Goal: Communication & Community: Ask a question

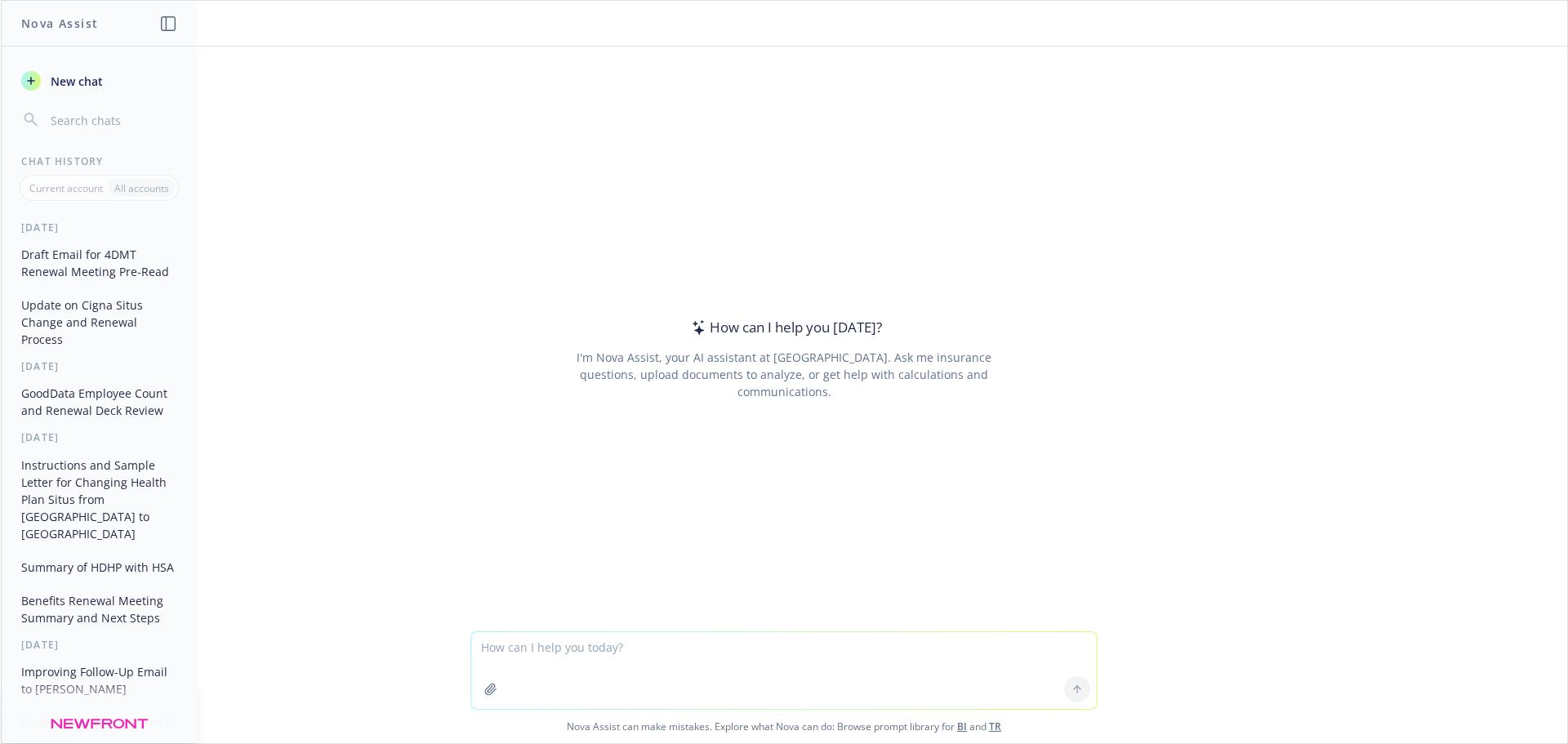
click at [45, 71] on button "New chat" at bounding box center [99, 80] width 169 height 29
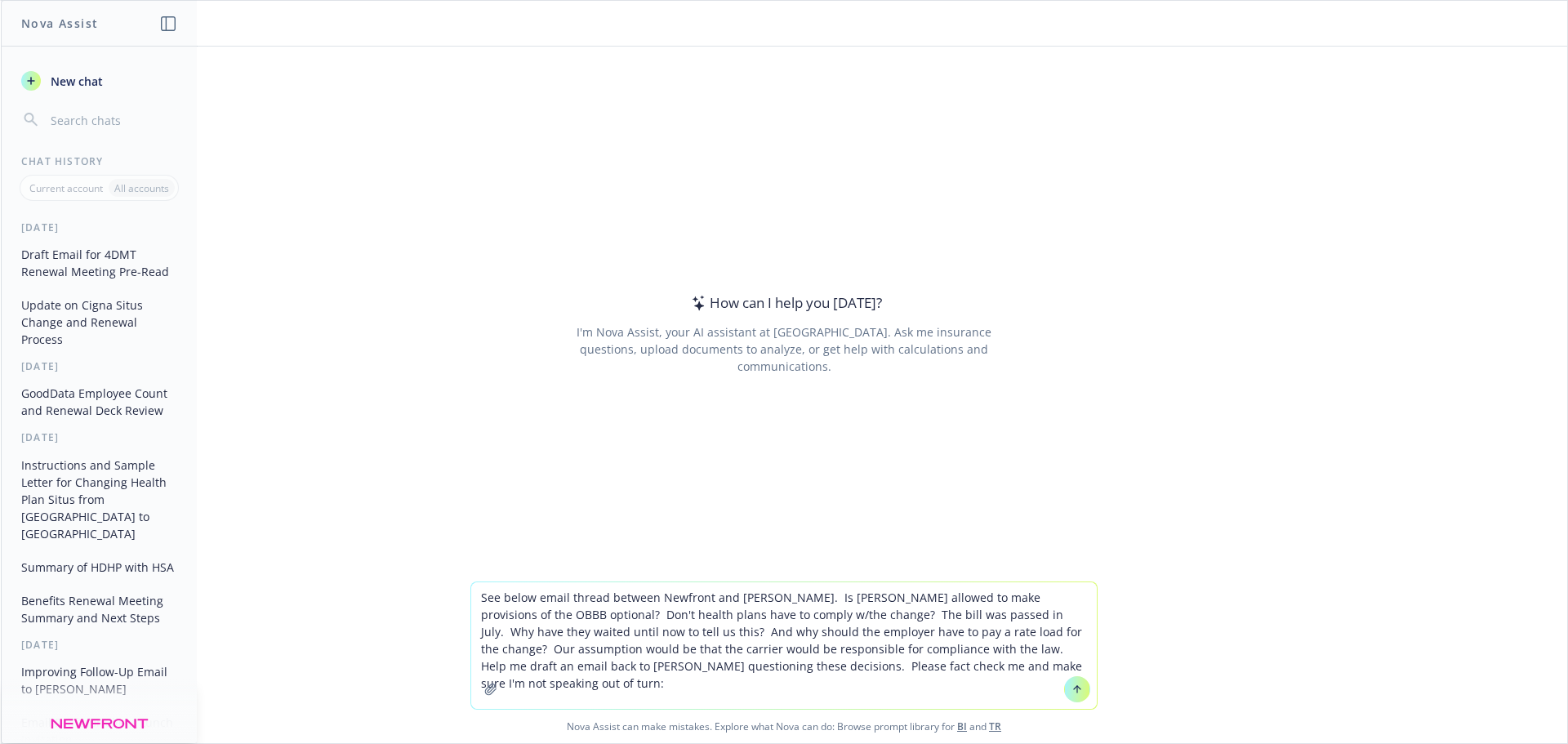
type textarea "See below email thread between Newfront and [PERSON_NAME]. Is [PERSON_NAME] all…"
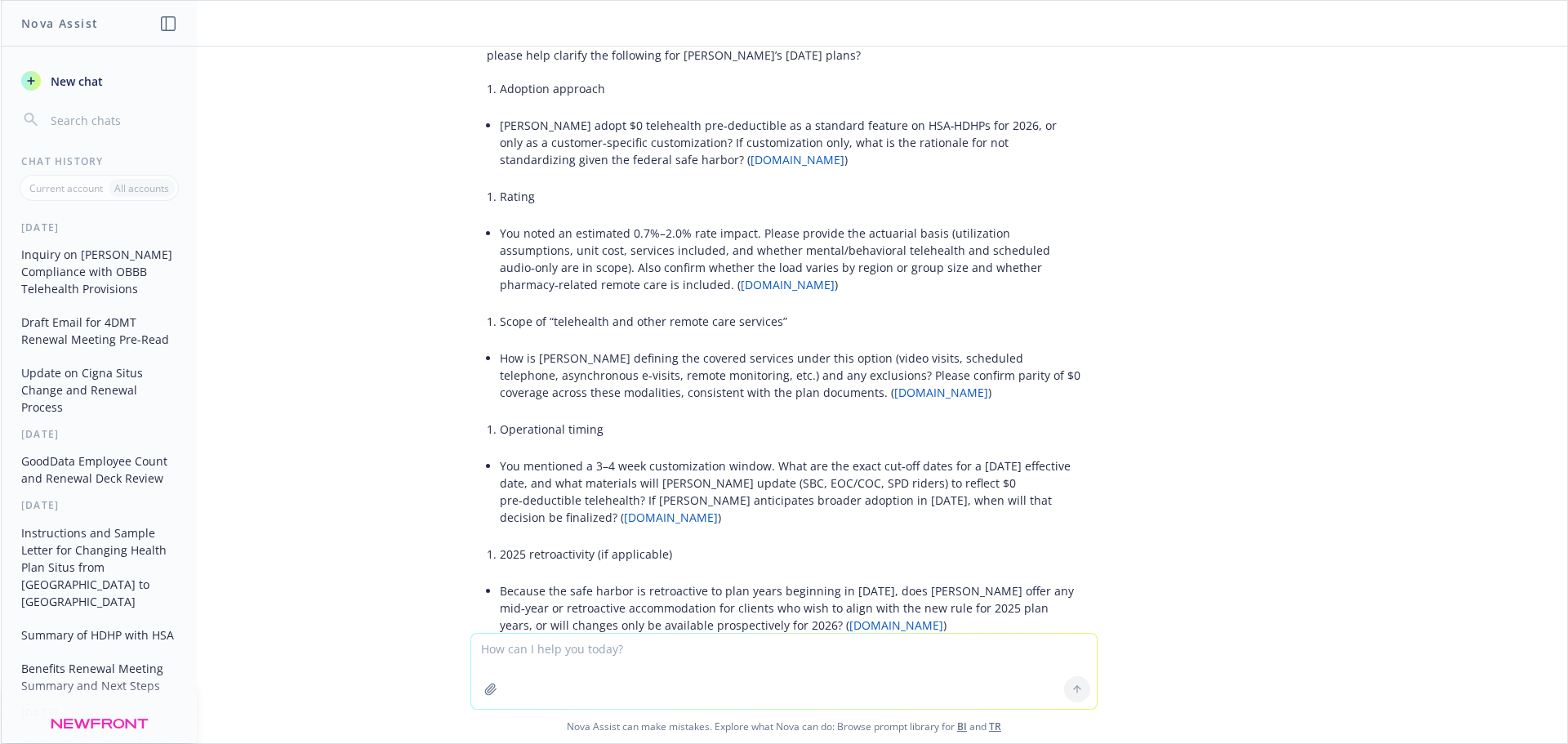
scroll to position [6309, 0]
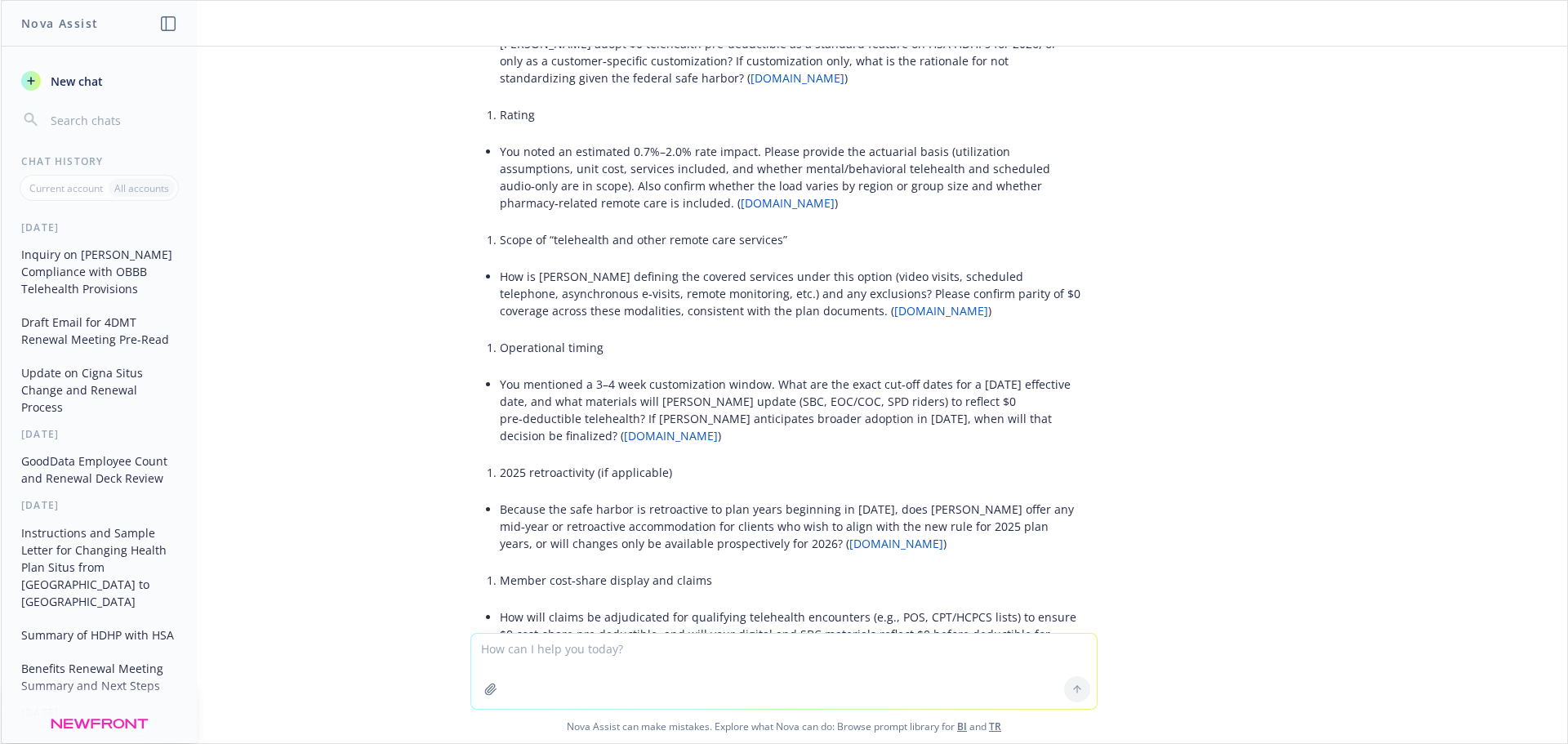
click at [63, 84] on span "New chat" at bounding box center [75, 81] width 55 height 17
